Goal: Information Seeking & Learning: Learn about a topic

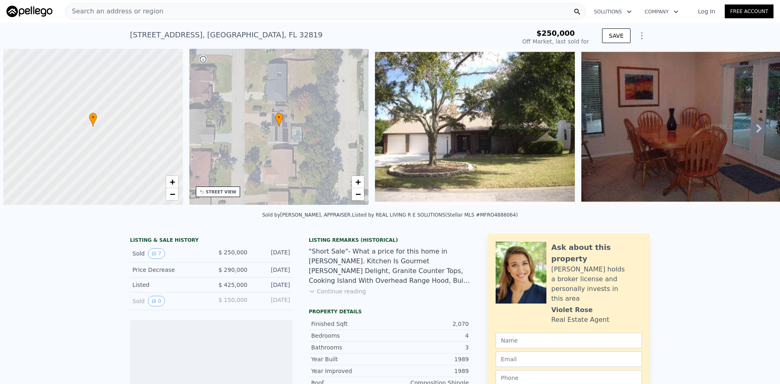
scroll to position [0, 3]
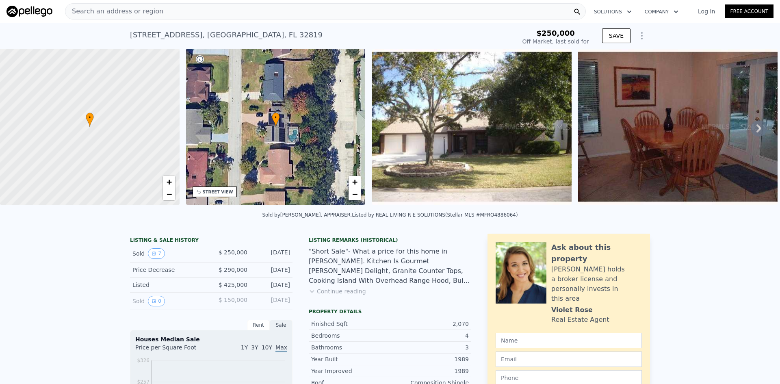
type input "-$ 268,290"
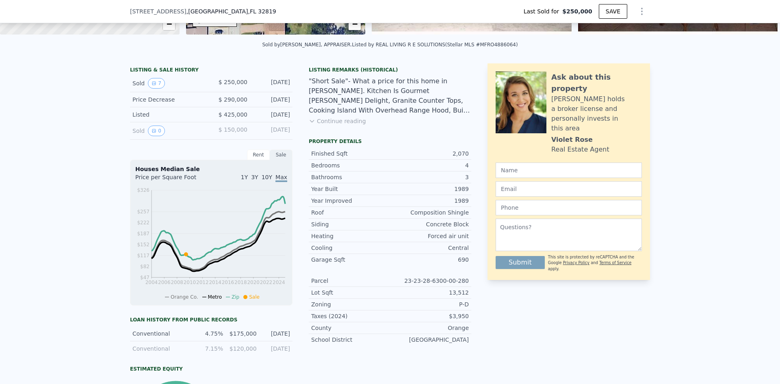
scroll to position [78, 0]
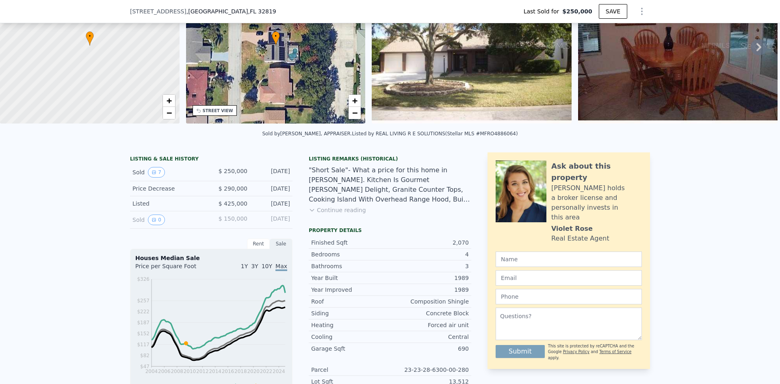
click at [284, 224] on div "[DATE]" at bounding box center [272, 220] width 36 height 11
click at [353, 214] on button "Continue reading" at bounding box center [337, 210] width 57 height 8
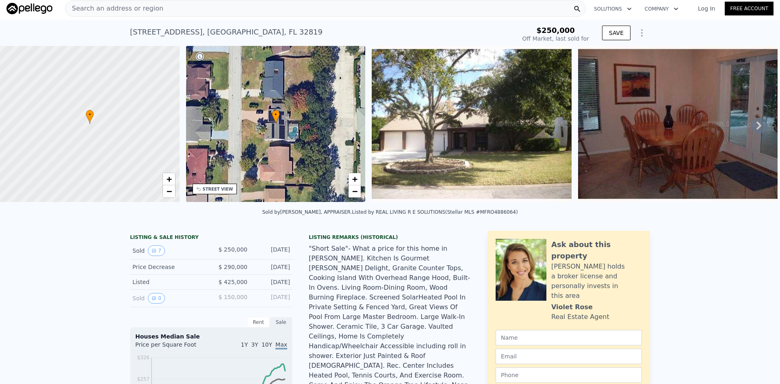
scroll to position [0, 0]
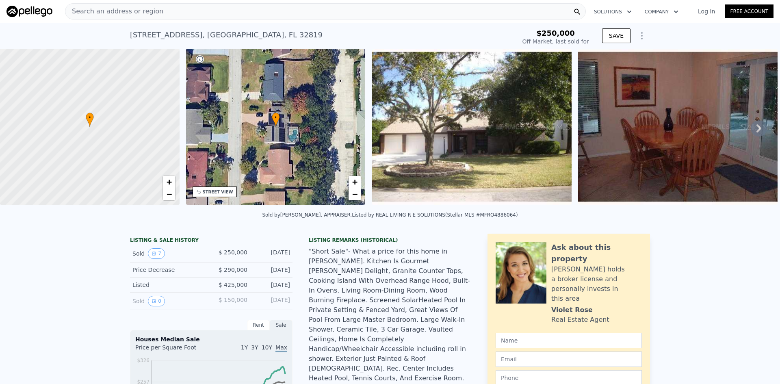
click at [431, 139] on img at bounding box center [472, 127] width 200 height 156
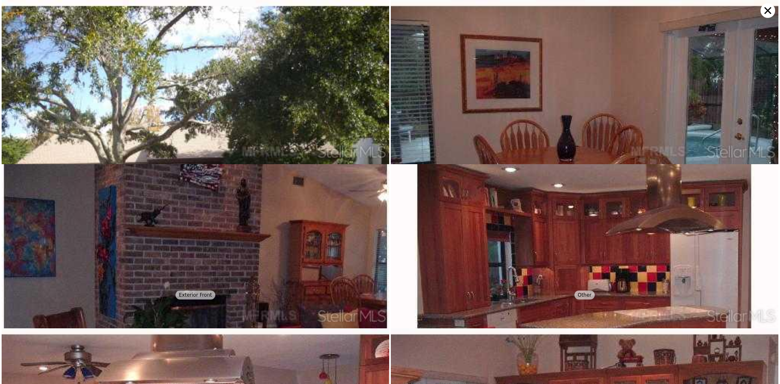
click at [195, 145] on img at bounding box center [196, 151] width 388 height 303
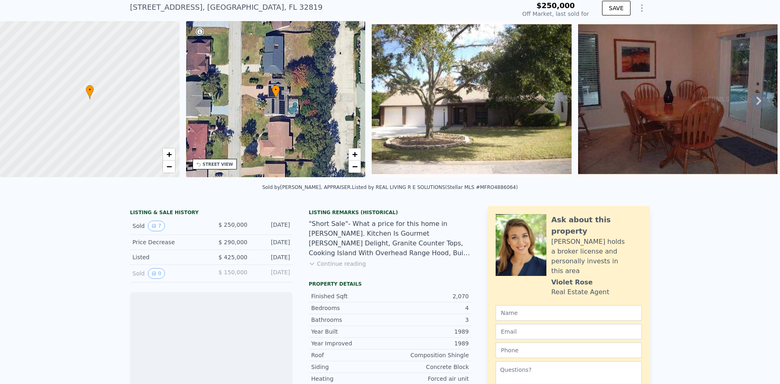
scroll to position [38, 0]
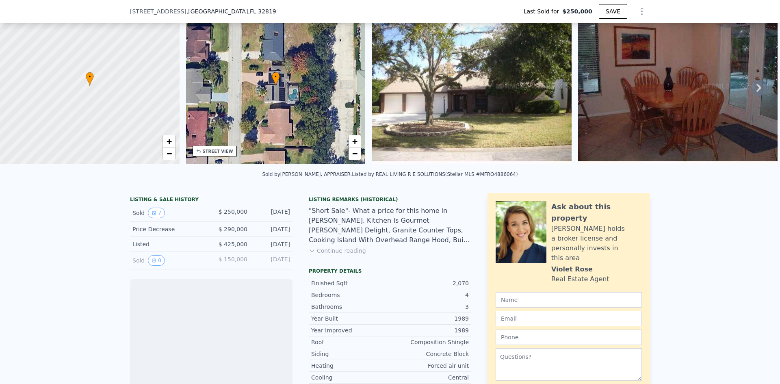
click at [343, 255] on button "Continue reading" at bounding box center [337, 251] width 57 height 8
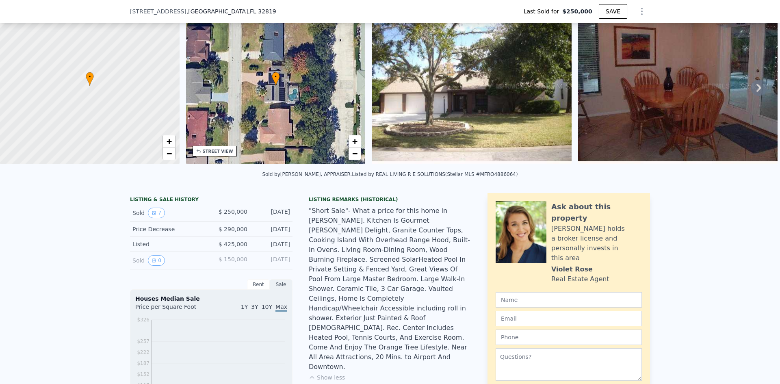
type input "-$ 268,290"
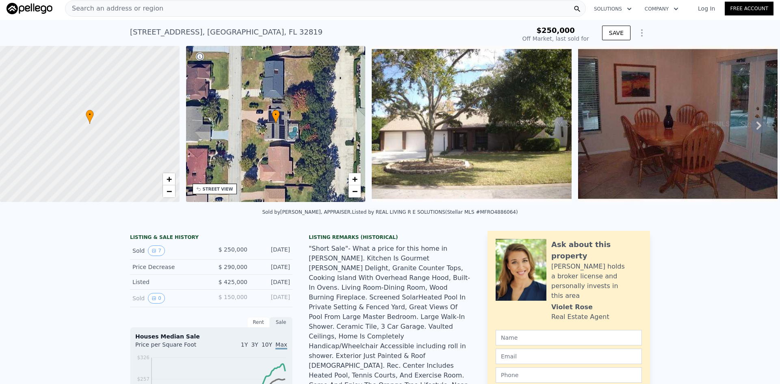
scroll to position [0, 0]
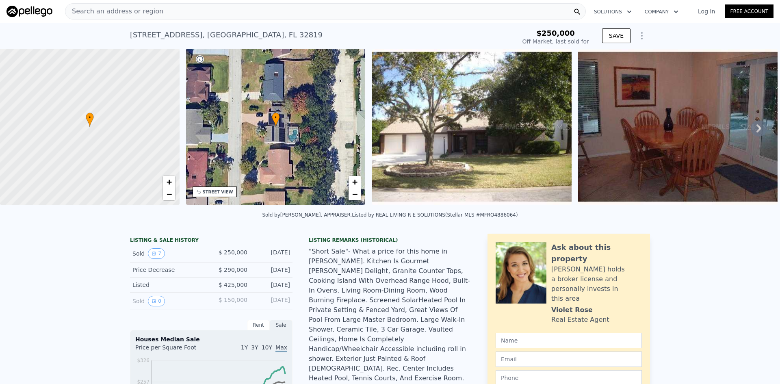
click at [124, 11] on span "Search an address or region" at bounding box center [114, 12] width 98 height 10
